Goal: Task Accomplishment & Management: Use online tool/utility

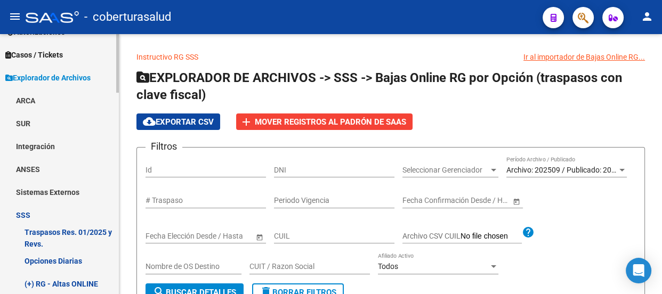
scroll to position [436, 0]
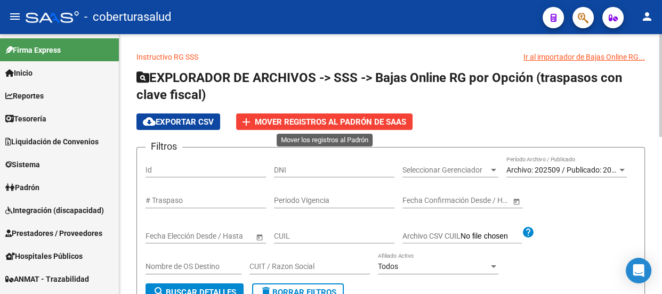
click at [344, 121] on span "Mover registros al PADRÓN de SAAS" at bounding box center [330, 122] width 151 height 10
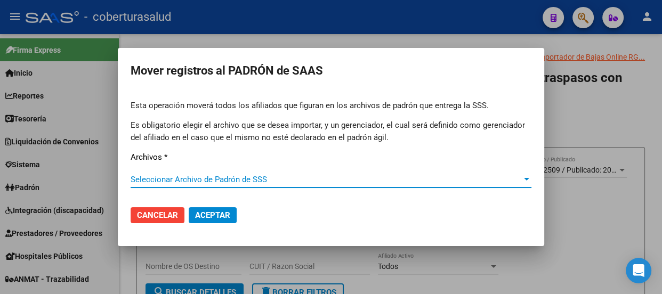
click at [429, 186] on div "Seleccionar Archivo de Padrón de SSS Seleccionar Archivo de Padrón de SSS" at bounding box center [331, 185] width 401 height 26
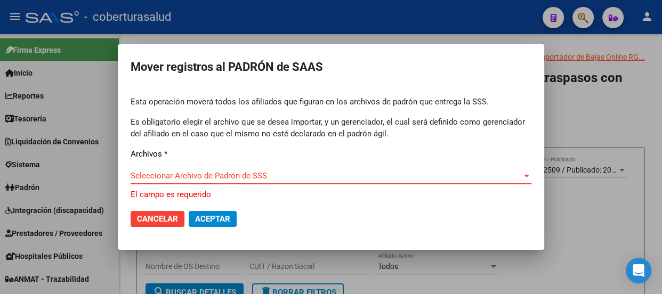
click at [527, 175] on div at bounding box center [526, 176] width 5 height 3
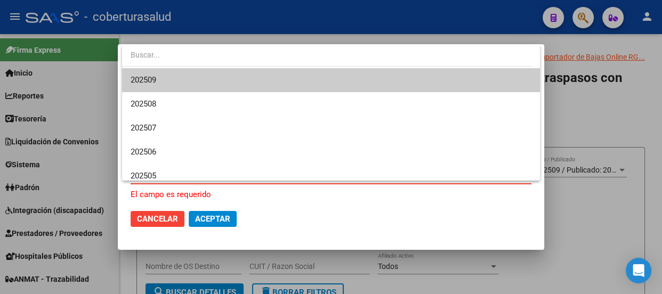
click at [166, 77] on span "202509" at bounding box center [331, 80] width 401 height 24
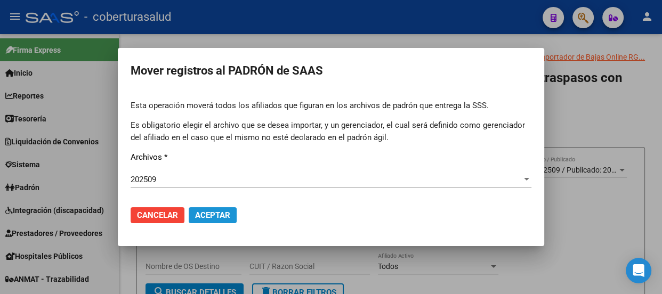
click at [214, 213] on span "Aceptar" at bounding box center [212, 215] width 35 height 10
